Goal: Task Accomplishment & Management: Manage account settings

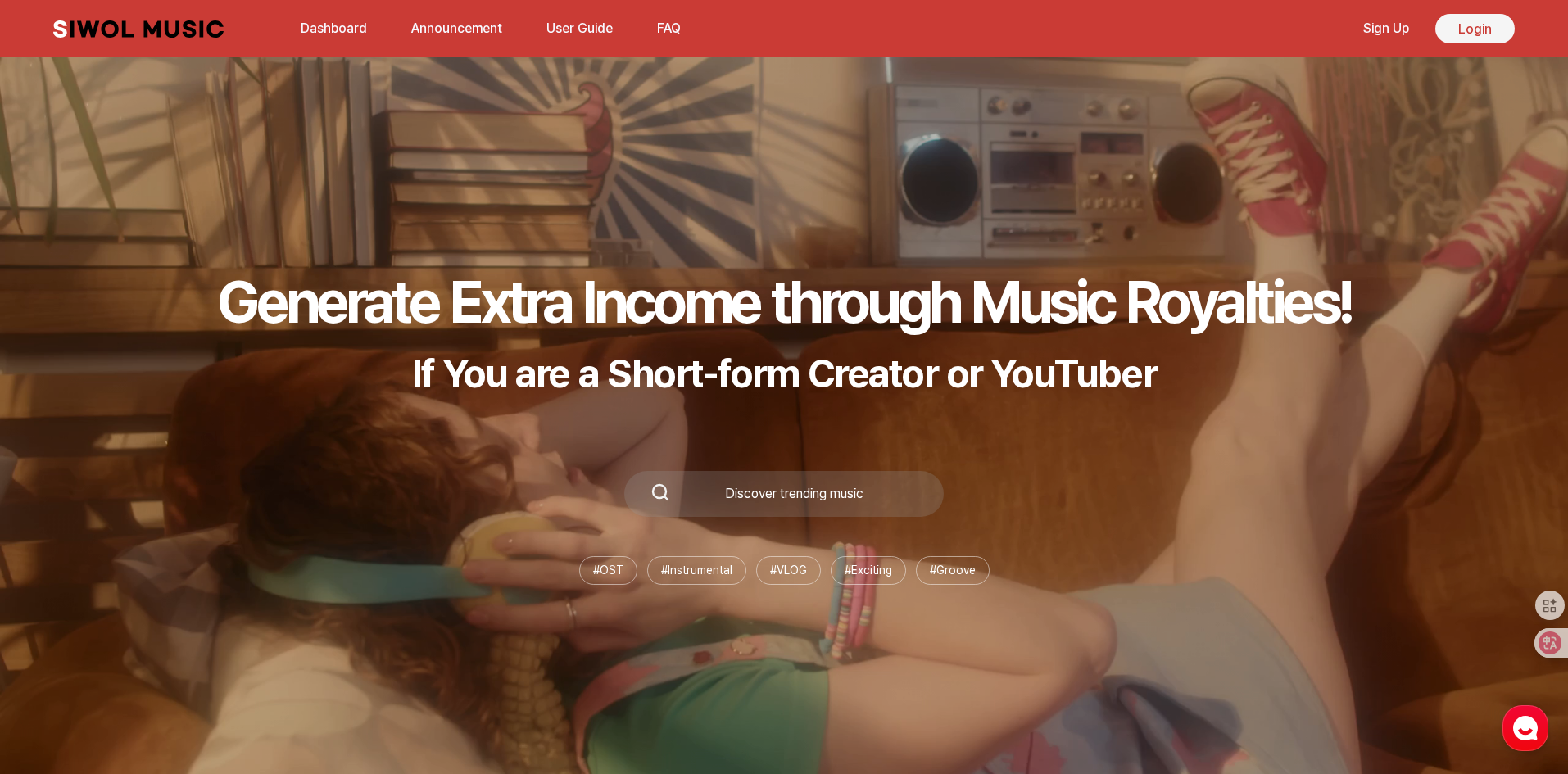
click at [1470, 24] on link "Login" at bounding box center [1474, 29] width 80 height 30
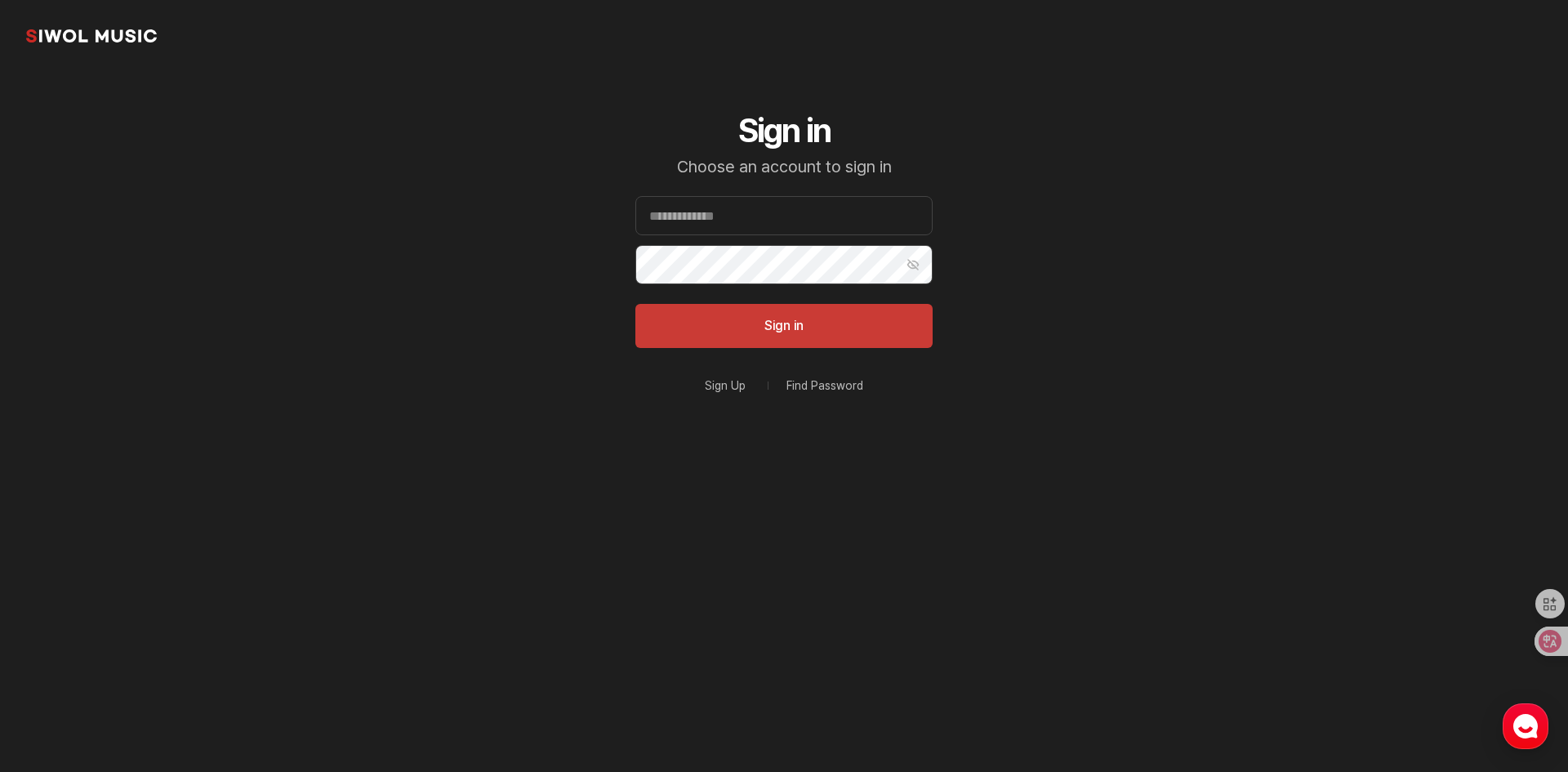
type input "**********"
click at [711, 328] on button "Sign in" at bounding box center [784, 326] width 297 height 44
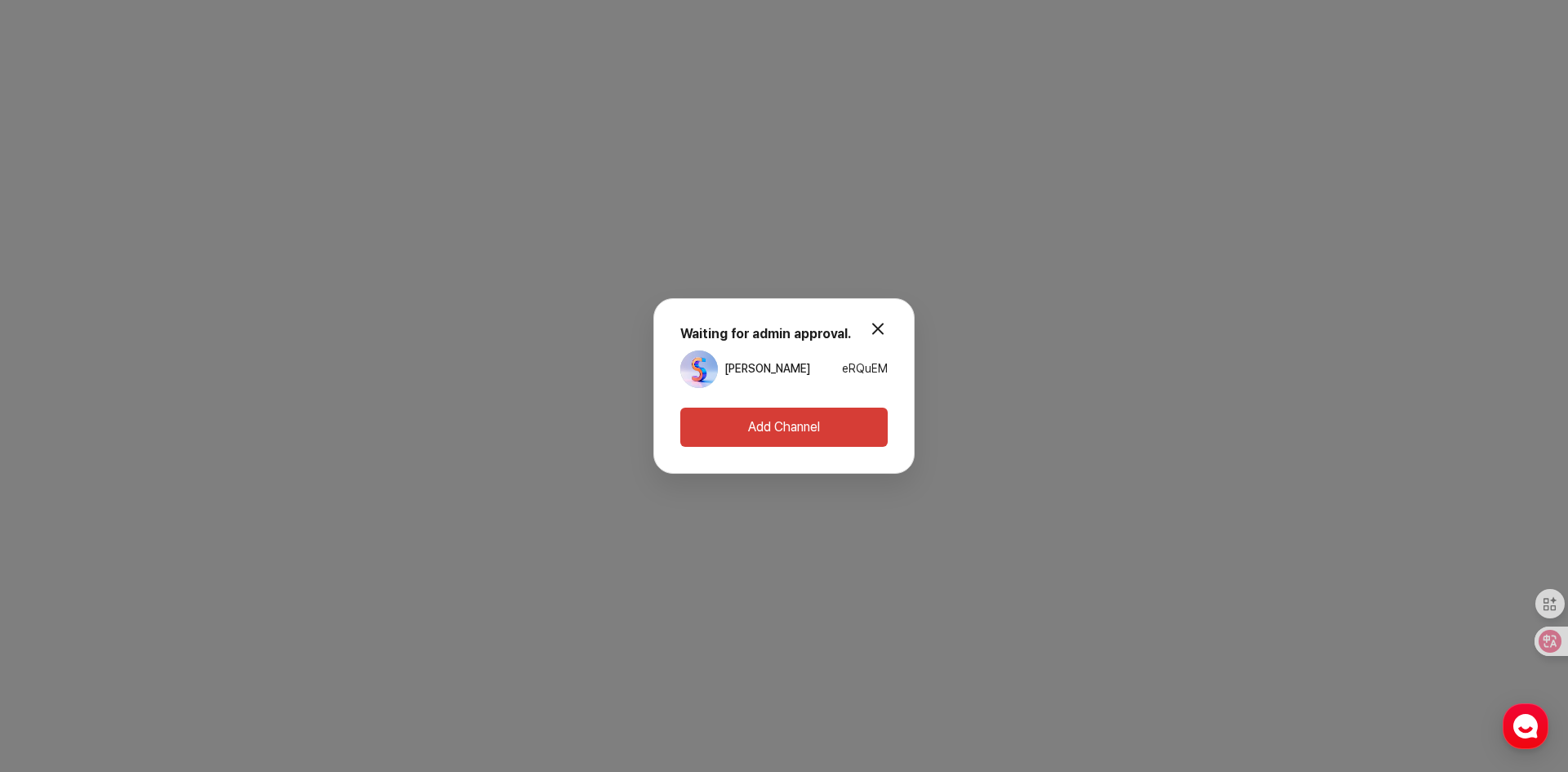
click at [882, 321] on button "modal.close" at bounding box center [877, 327] width 32 height 32
